Goal: Information Seeking & Learning: Learn about a topic

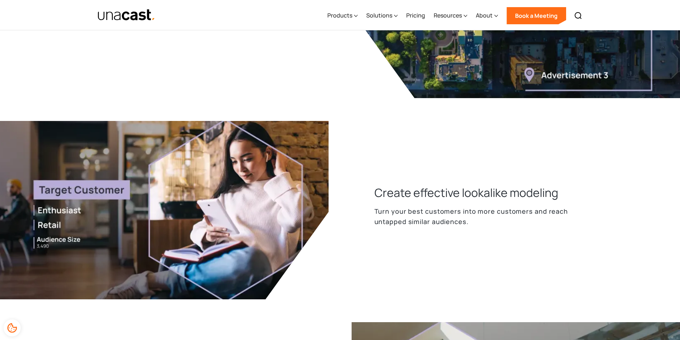
scroll to position [642, 0]
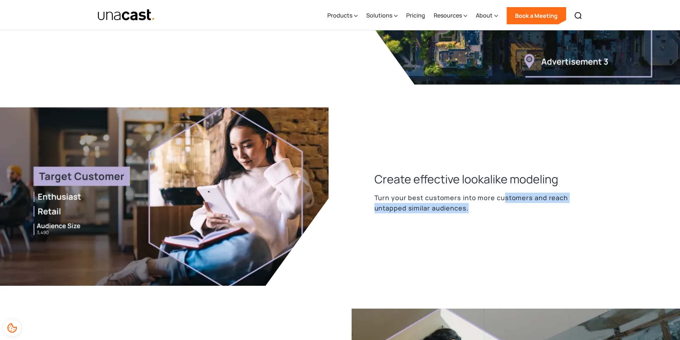
drag, startPoint x: 501, startPoint y: 202, endPoint x: 515, endPoint y: 218, distance: 21.5
click at [515, 218] on div "Create effective lookalike modeling Turn your best customers into more customer…" at bounding box center [460, 196] width 217 height 51
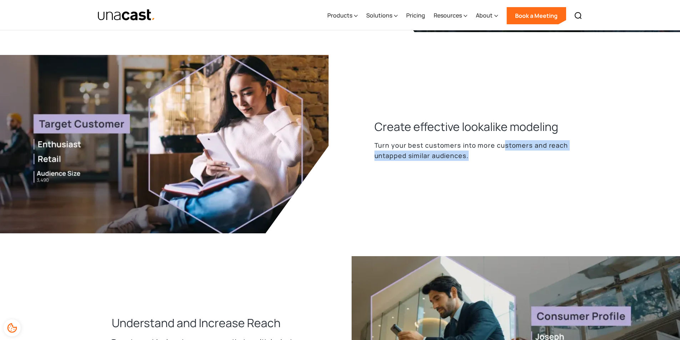
scroll to position [749, 0]
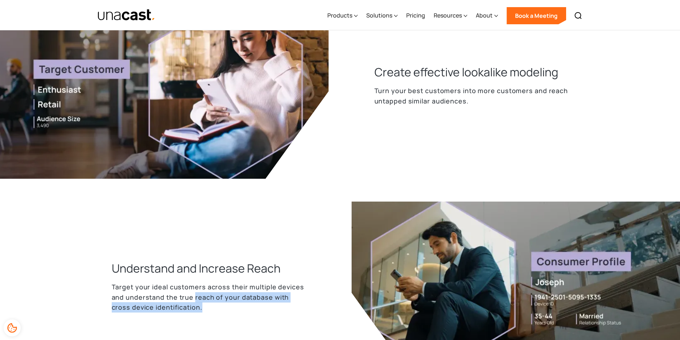
drag, startPoint x: 193, startPoint y: 298, endPoint x: 276, endPoint y: 306, distance: 83.6
click at [276, 306] on p "Target your ideal customers across their multiple devices and understand the tr…" at bounding box center [209, 297] width 194 height 31
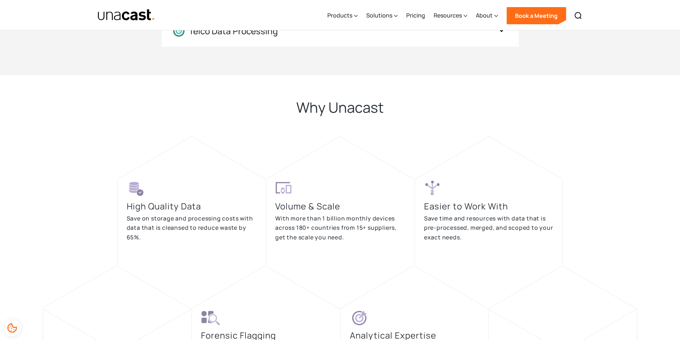
scroll to position [1570, 0]
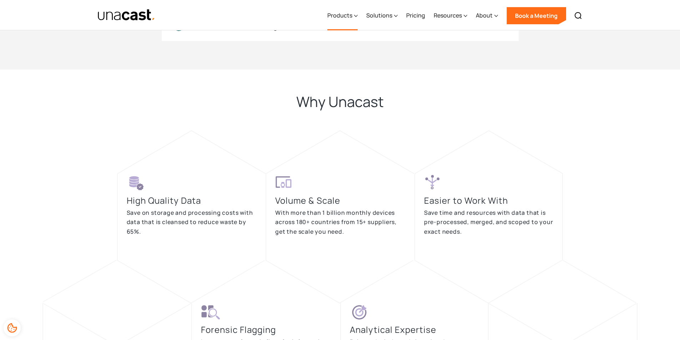
click at [342, 13] on div "Products" at bounding box center [339, 15] width 25 height 9
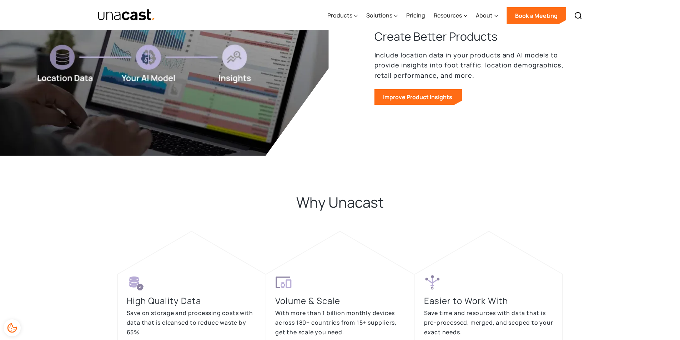
scroll to position [1178, 0]
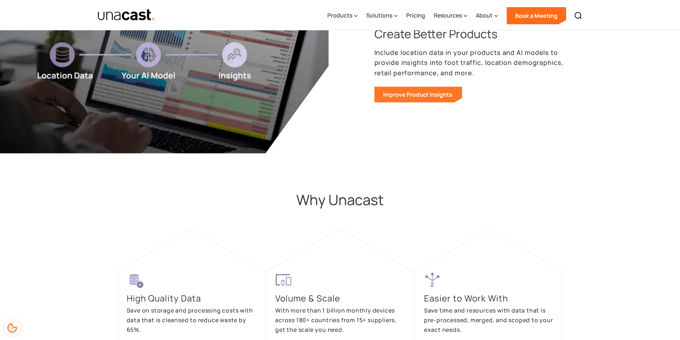
click at [423, 94] on link "Improve Product Insights" at bounding box center [418, 95] width 88 height 16
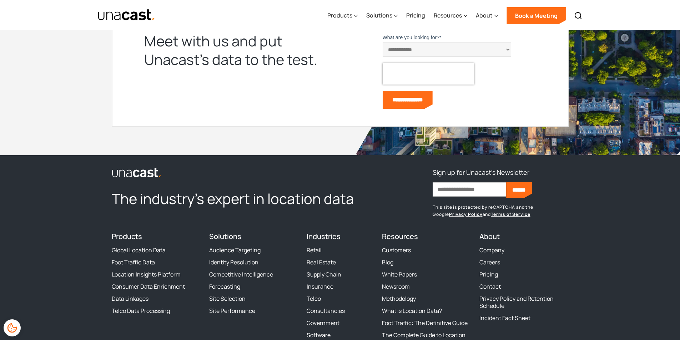
scroll to position [2439, 0]
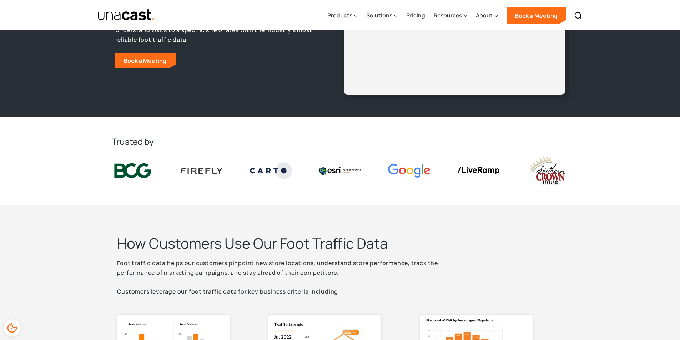
scroll to position [143, 0]
